Goal: Book appointment/travel/reservation

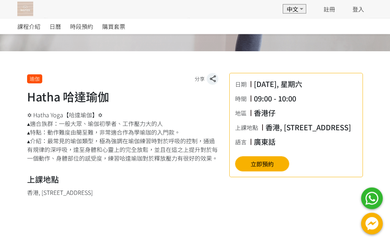
scroll to position [138, 0]
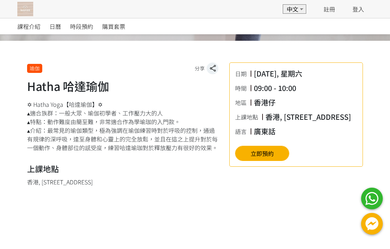
click at [277, 160] on button "立即預約" at bounding box center [262, 153] width 54 height 15
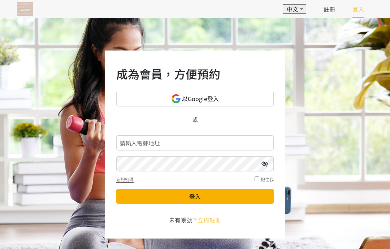
click at [256, 99] on link "以Google登入" at bounding box center [195, 99] width 158 height 16
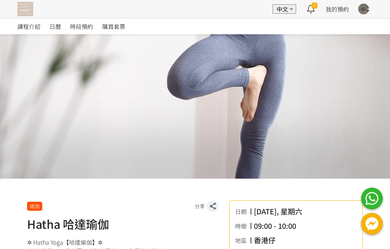
click at [55, 30] on span "日曆" at bounding box center [56, 26] width 12 height 9
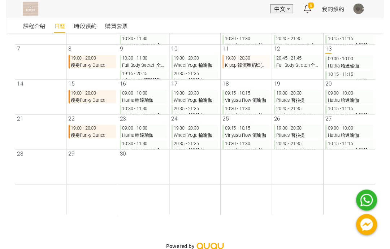
scroll to position [130, 0]
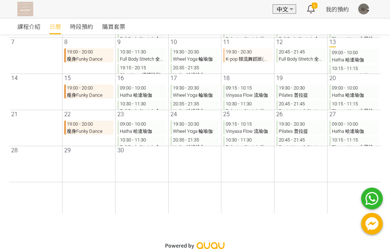
click at [350, 129] on p "09:00 - 10:00 Hatha 哈達瑜伽" at bounding box center [349, 128] width 50 height 14
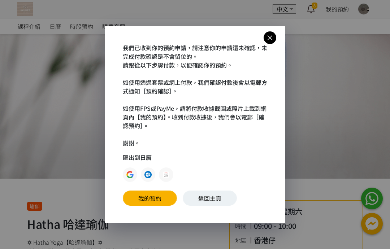
click at [212, 197] on link "返回主頁" at bounding box center [210, 198] width 54 height 15
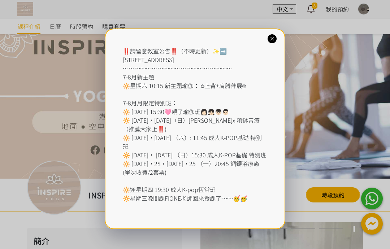
click at [276, 35] on div "‼️請留意教室公告‼️（不時更新）✨➡️ 香港仔東勝道10號朗盈商業大廈9樓 ～～～～～～～～～～～～～～～～～～～ 7-8月新主題 🔆星期六 10:15 新…" at bounding box center [195, 129] width 181 height 201
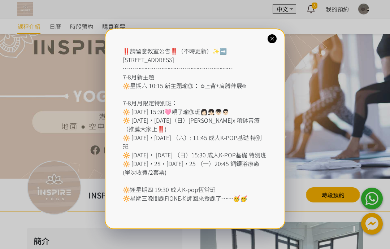
click at [269, 35] on icon at bounding box center [272, 38] width 7 height 7
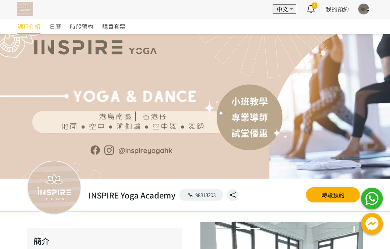
click at [277, 44] on div at bounding box center [195, 106] width 390 height 145
click at [83, 30] on span "時段預約" at bounding box center [81, 26] width 23 height 9
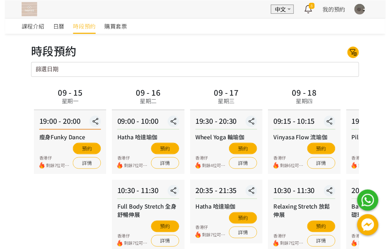
scroll to position [6, 0]
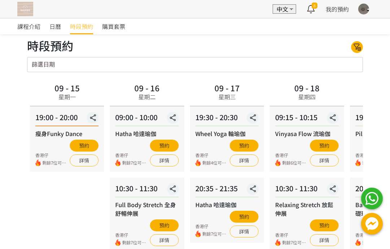
click at [57, 31] on link "日曆" at bounding box center [56, 26] width 12 height 16
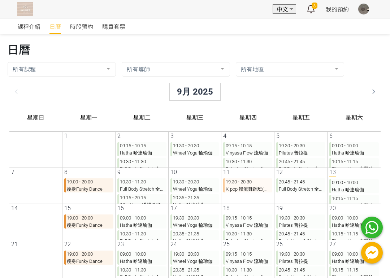
click at [371, 91] on icon at bounding box center [368, 91] width 12 height 9
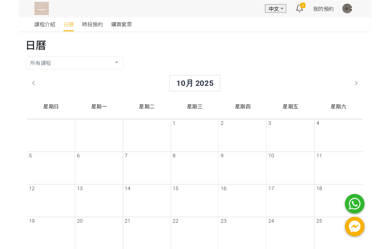
scroll to position [27, 0]
